Goal: Transaction & Acquisition: Purchase product/service

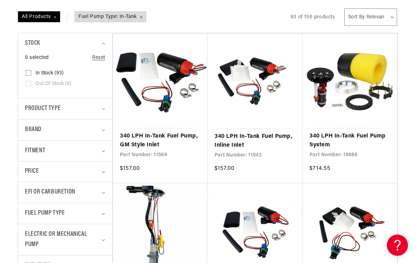
scroll to position [147, 0]
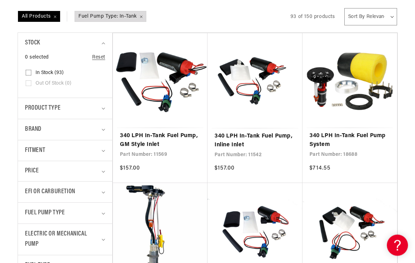
click at [104, 153] on summary "Fitment" at bounding box center [65, 150] width 80 height 21
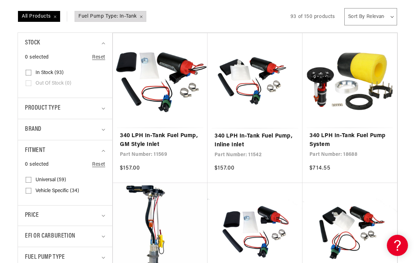
click at [69, 191] on span "Vehicle Specific (34)" at bounding box center [58, 191] width 44 height 6
click at [31, 191] on input "Vehicle Specific (34) Vehicle Specific (34 products)" at bounding box center [29, 192] width 6 height 6
checkbox input "true"
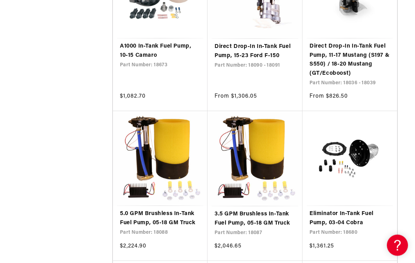
scroll to position [1021, 0]
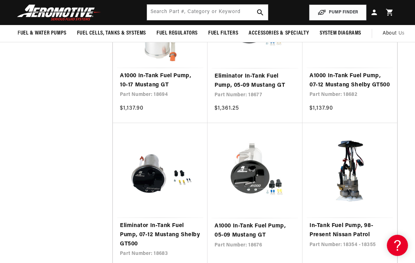
scroll to position [1615, 0]
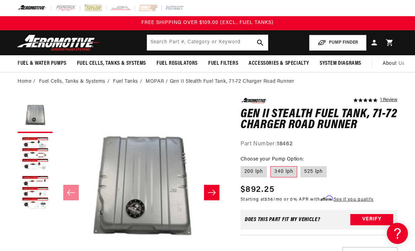
click at [214, 191] on icon "Slide right" at bounding box center [212, 192] width 8 height 7
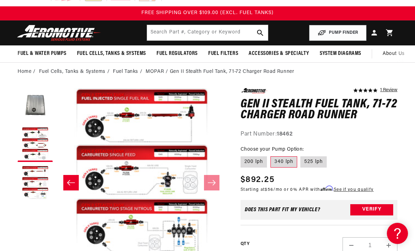
scroll to position [0, 341]
click at [397, 127] on div "5.0 star rating 1 Review Gen II Stealth Fuel Tank, 71-72 Charger Road Runner Ge…" at bounding box center [319, 113] width 157 height 51
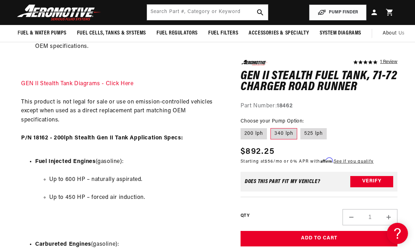
scroll to position [447, 0]
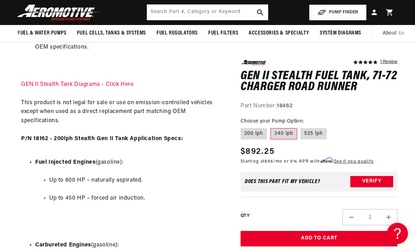
click at [253, 132] on label "200 lph" at bounding box center [254, 133] width 26 height 11
click at [243, 127] on input "200 lph" at bounding box center [242, 127] width 0 height 0
radio input "true"
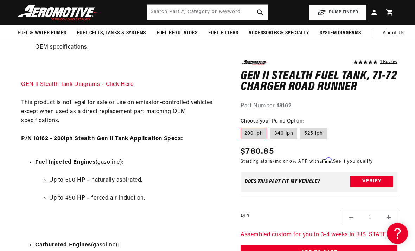
click at [286, 133] on label "340 lph" at bounding box center [284, 133] width 27 height 11
click at [271, 127] on input "340 lph" at bounding box center [271, 127] width 0 height 0
radio input "true"
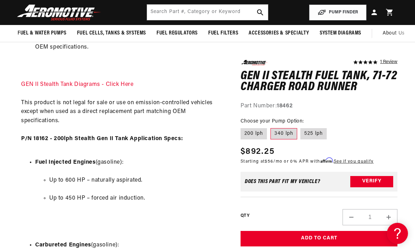
click at [315, 134] on label "525 lph" at bounding box center [314, 133] width 26 height 11
click at [301, 127] on input "525 lph" at bounding box center [301, 127] width 0 height 0
radio input "true"
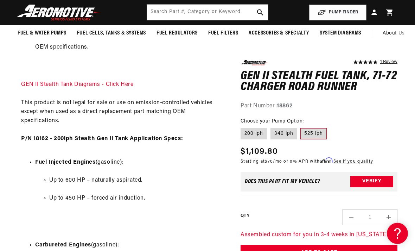
click at [255, 134] on label "200 lph" at bounding box center [254, 133] width 26 height 11
click at [243, 127] on input "200 lph" at bounding box center [242, 127] width 0 height 0
radio input "true"
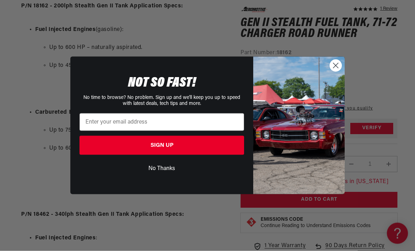
scroll to position [580, 0]
click at [338, 68] on icon "Close dialog" at bounding box center [336, 65] width 5 height 5
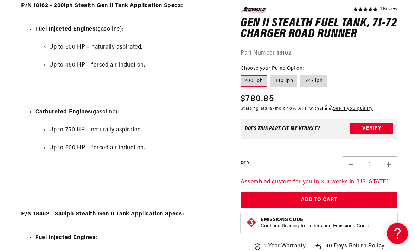
click at [376, 126] on button "Verify" at bounding box center [372, 128] width 43 height 11
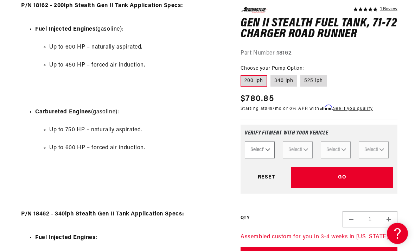
click at [266, 152] on select "Select Year [DATE] 2022 2021 2020 2019 2018 2017 2016 2015 2014 2013 2012 2011 …" at bounding box center [260, 149] width 30 height 17
select select "1972"
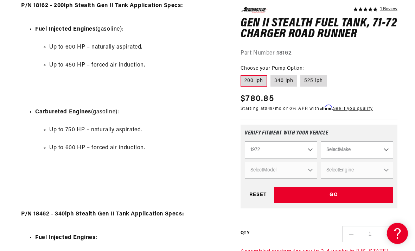
click at [388, 151] on select "Select Make Buick Chevrolet Dodge Ford GMC Oldsmobile [GEOGRAPHIC_DATA] [GEOGRA…" at bounding box center [357, 149] width 73 height 17
select select "Dodge"
click at [314, 172] on select "Select Model Challenger Charger Dart" at bounding box center [281, 170] width 73 height 17
select select "Charger"
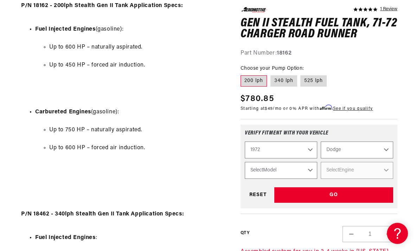
select select "Charger"
click at [393, 173] on select "Select Engine 3.7L 5.2L 5.6L 5.9L 6.6L 7.2L" at bounding box center [357, 170] width 73 height 17
select select "7.2L"
select select "Engine"
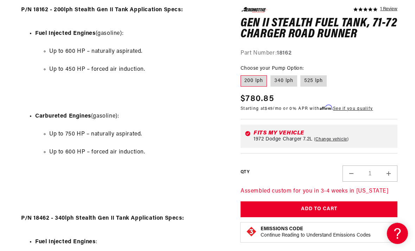
scroll to position [576, 0]
